Goal: Task Accomplishment & Management: Manage account settings

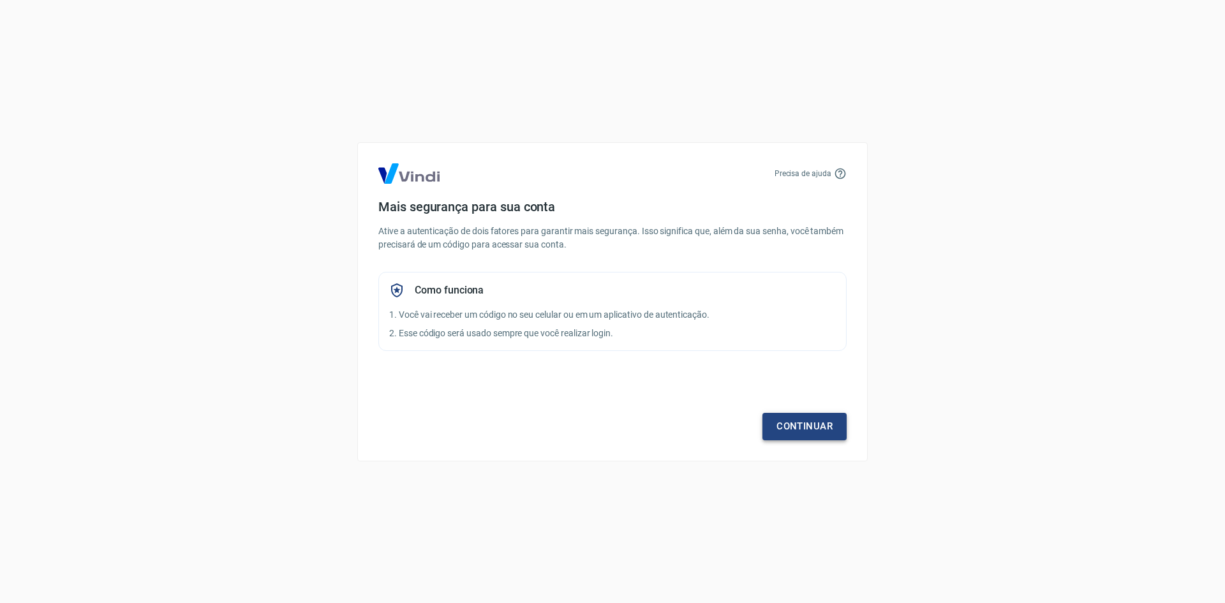
click at [802, 429] on link "Continuar" at bounding box center [804, 426] width 84 height 27
